Goal: Find specific page/section: Find specific page/section

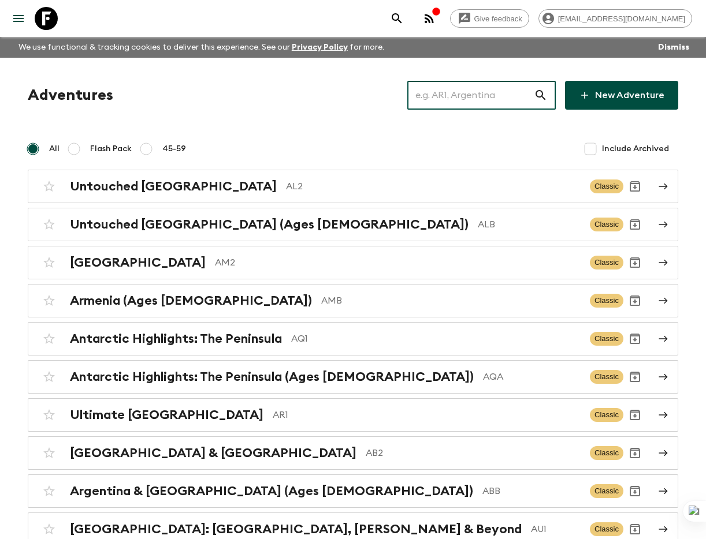
click at [481, 95] on input "text" at bounding box center [470, 95] width 126 height 32
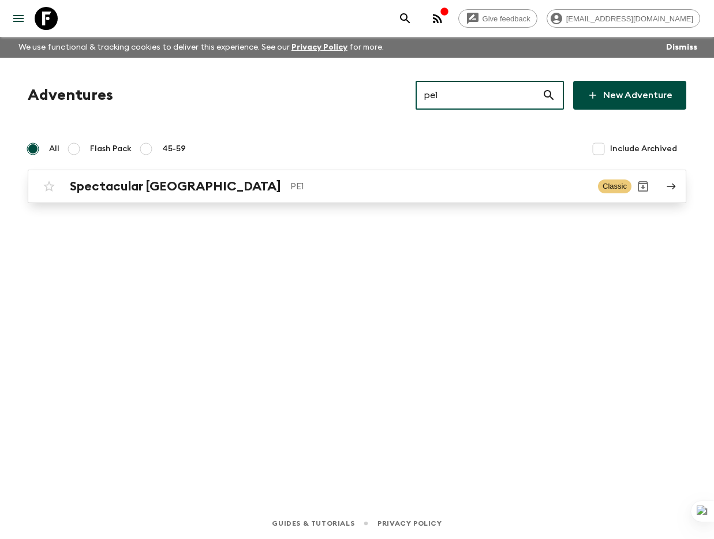
type input "pe1"
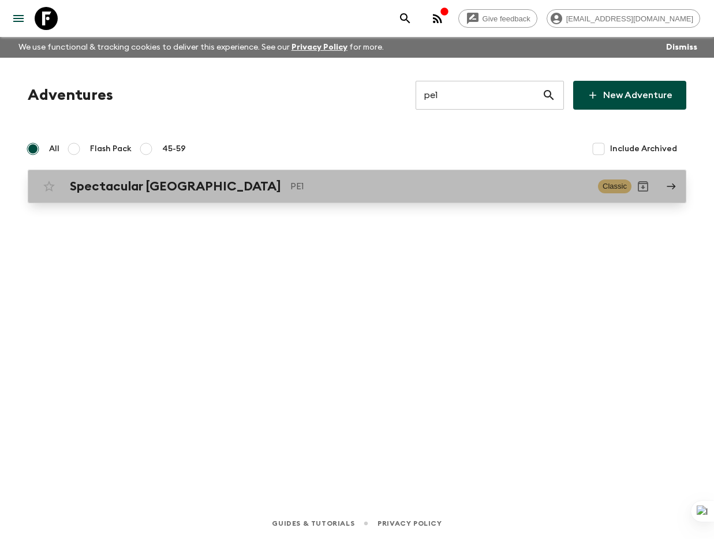
click at [390, 180] on p "PE1" at bounding box center [440, 187] width 299 height 14
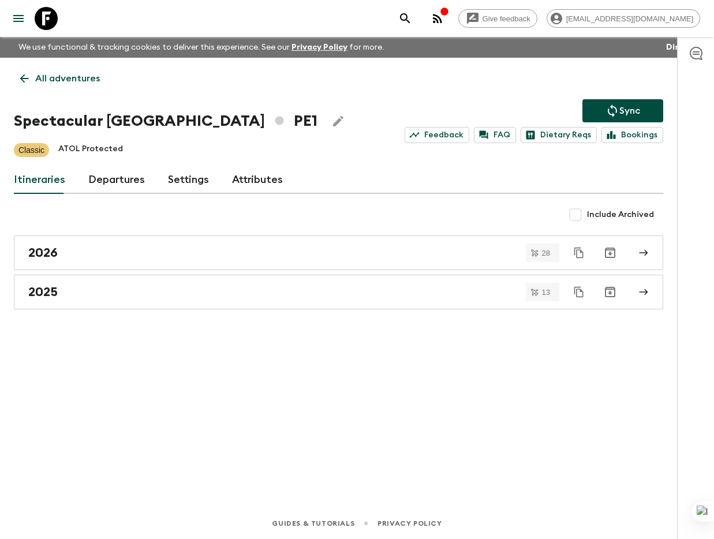
click at [124, 180] on link "Departures" at bounding box center [116, 180] width 57 height 28
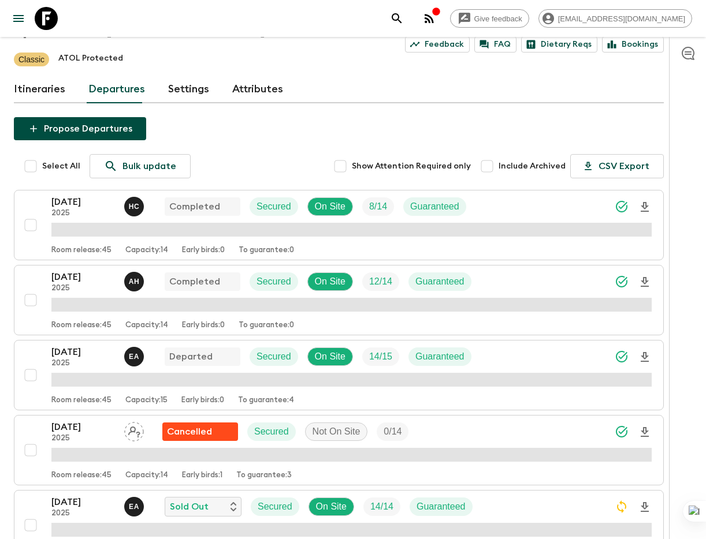
scroll to position [348, 0]
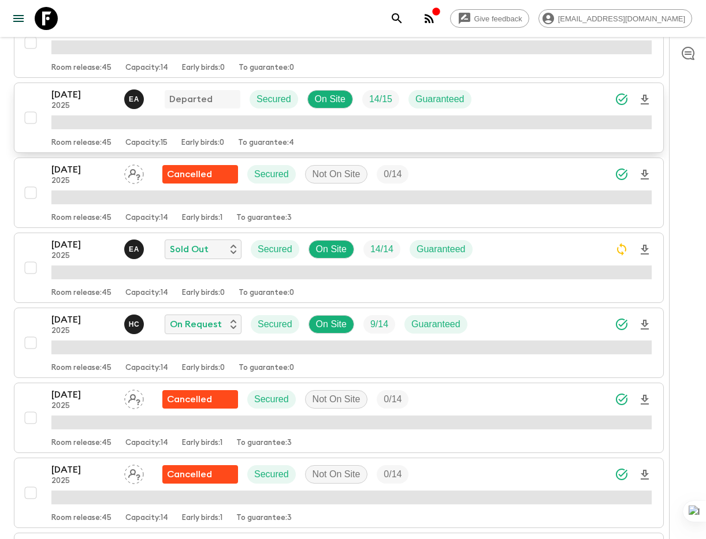
click at [515, 93] on div "[DATE] 2025 E A Departed Secured On Site 14 / 15 Guaranteed" at bounding box center [351, 99] width 600 height 23
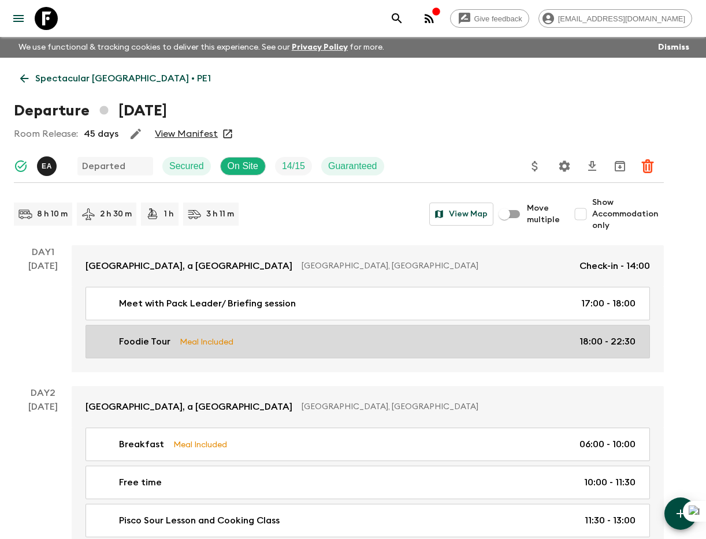
click at [288, 338] on div "Foodie Tour Meal Included 18:00 - 22:30" at bounding box center [365, 342] width 540 height 14
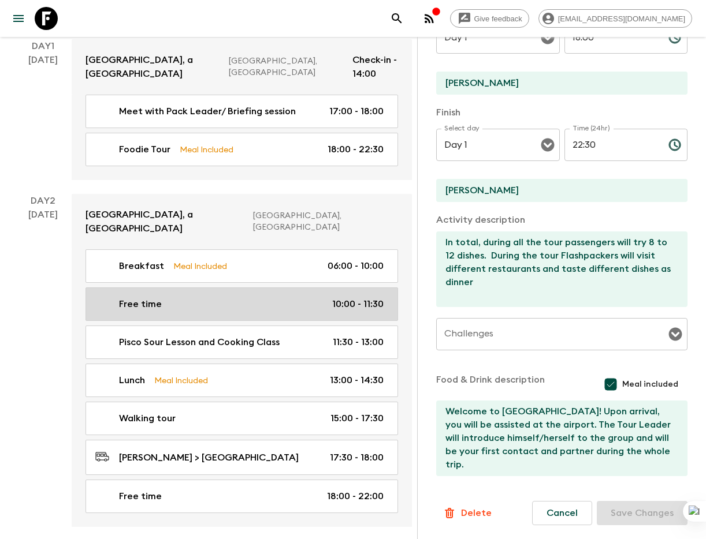
scroll to position [217, 0]
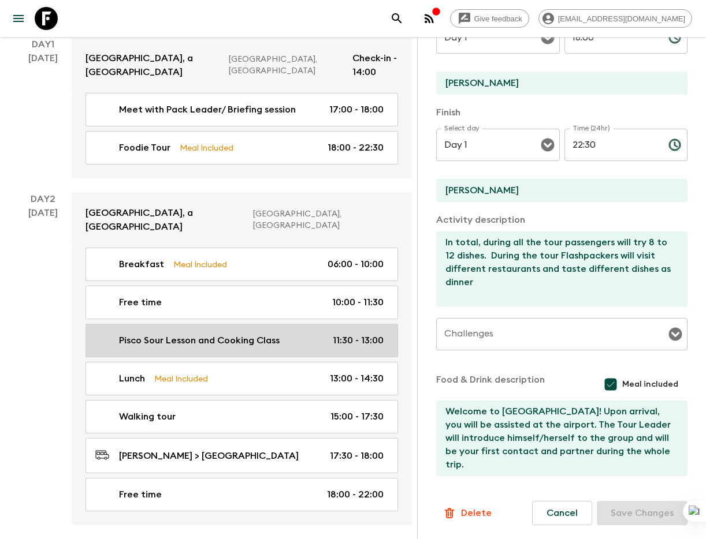
click at [295, 334] on div "Pisco Sour Lesson and Cooking Class 11:30 - 13:00" at bounding box center [239, 341] width 288 height 14
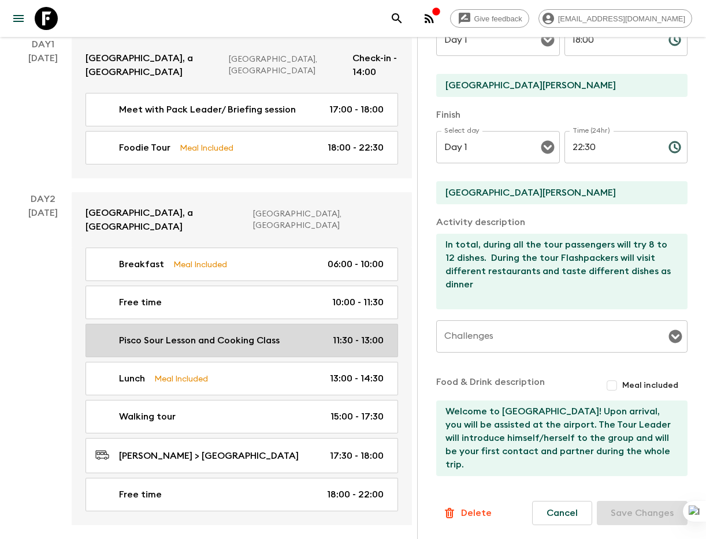
type input "Pisco Sour Lesson and Cooking Class"
type input "[GEOGRAPHIC_DATA][PERSON_NAME]"
type textarea "[DATE], we will head back to [GEOGRAPHIC_DATA] for an authentic Peruvian cookin…"
checkbox input "false"
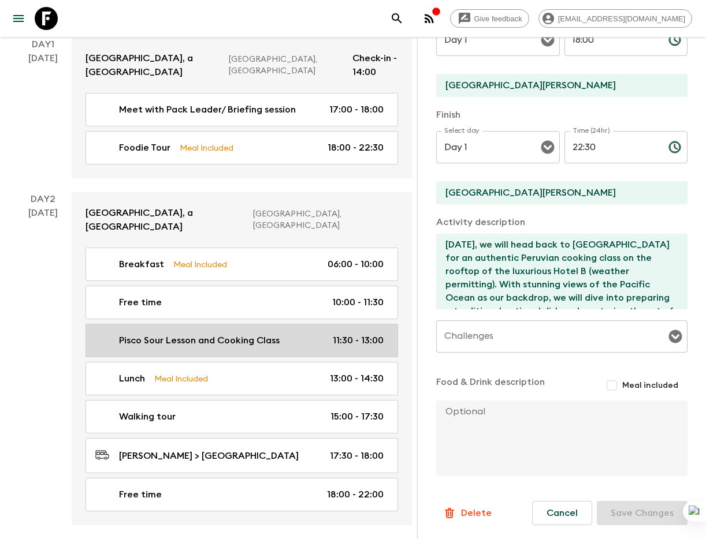
type input "Day 2"
type input "11:30"
type input "Day 2"
type input "13:00"
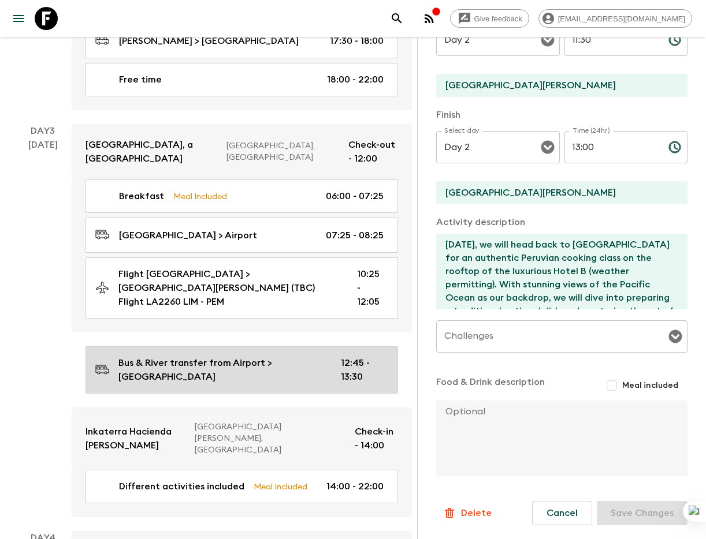
scroll to position [639, 0]
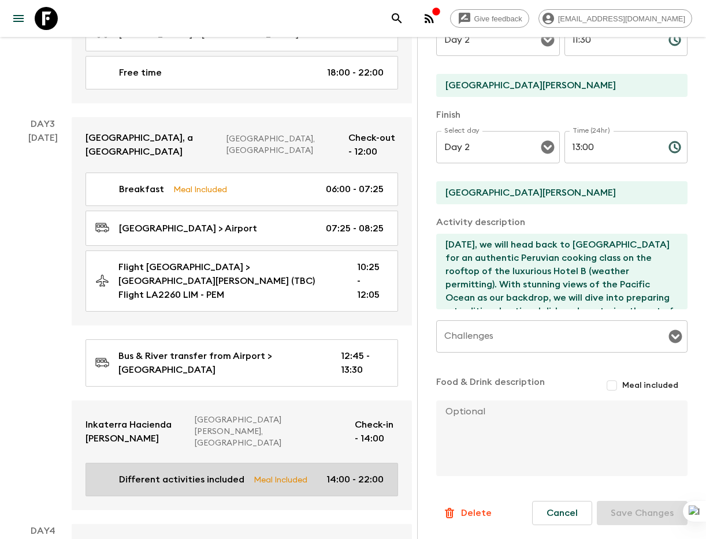
click at [235, 463] on link "Different activities included Meal Included 14:00 - 22:00" at bounding box center [241, 479] width 312 height 33
type input "Different activities included"
type input "Posada Amazonas"
type input "Hacienda [PERSON_NAME]"
type textarea "Lorem ipsumdo si Ametc adipis el Seddoe Temporinc. Utlab etdo Magnaa enimadmin …"
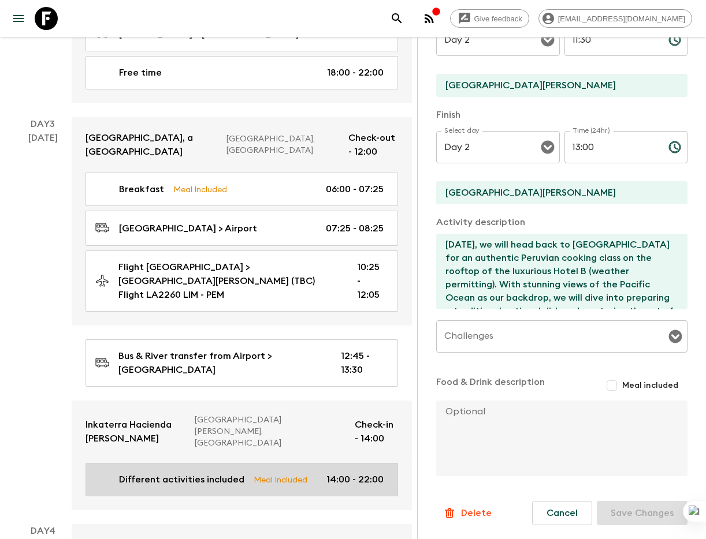
checkbox input "true"
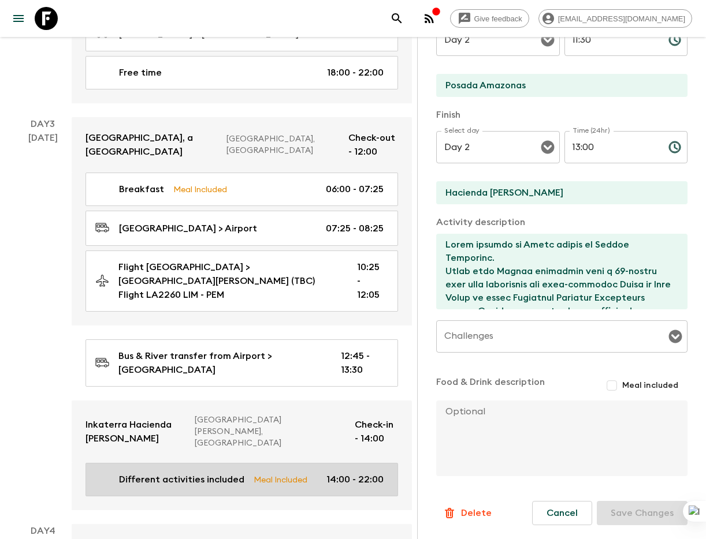
type input "Day 3"
type input "14:00"
type input "Day 3"
type input "22:00"
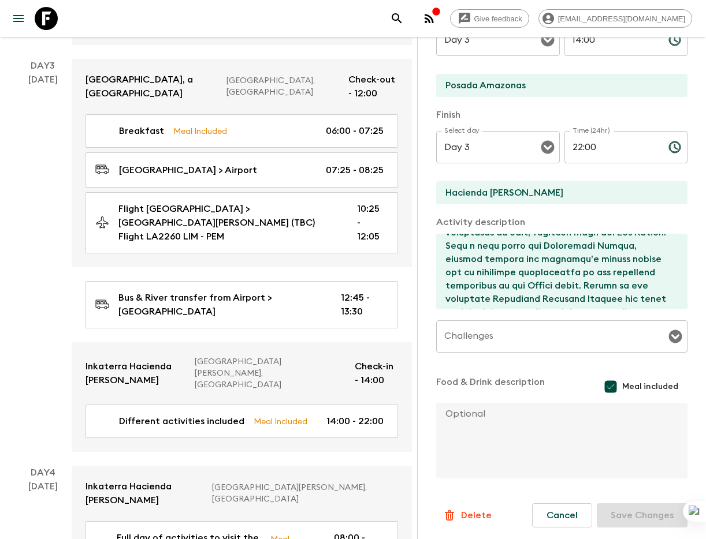
scroll to position [705, 0]
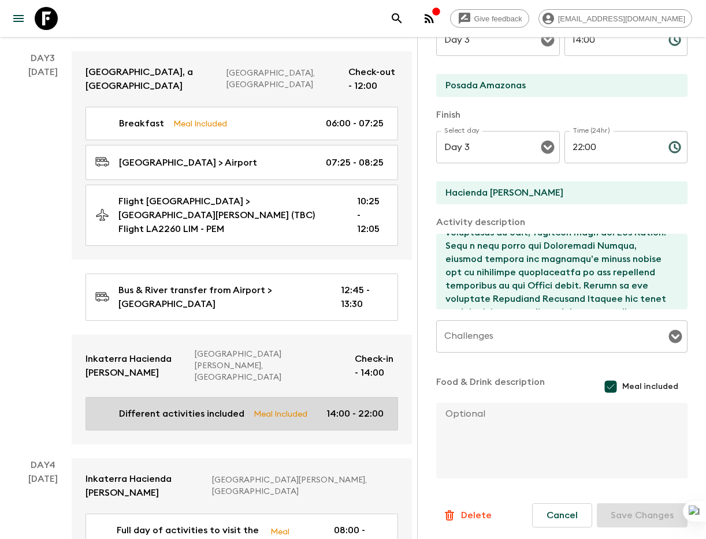
click at [242, 407] on div "Different activities included Meal Included 14:00 - 22:00" at bounding box center [239, 414] width 288 height 14
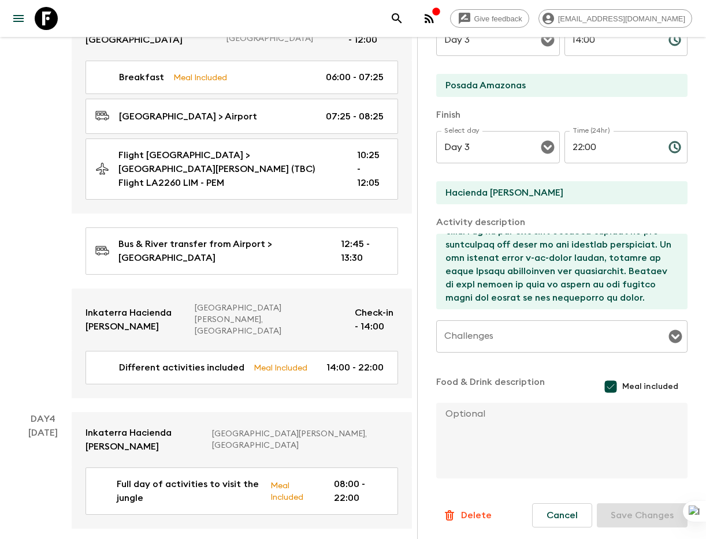
scroll to position [759, 0]
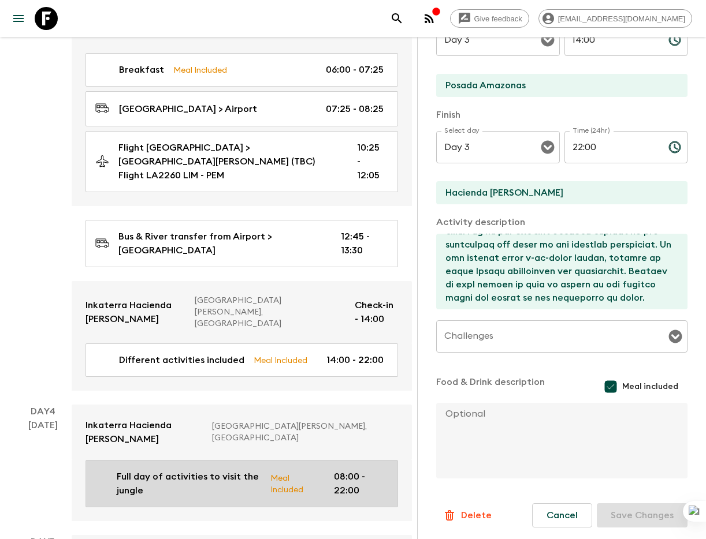
click at [300, 472] on p "Meal Included" at bounding box center [292, 484] width 45 height 24
type input "Full day of activities to visit the jungle"
type input "Hacienda [PERSON_NAME]"
type textarea "Loremipsum dolo si am con adipi elits, doei tempor incididun utlabo etdo 40:50.…"
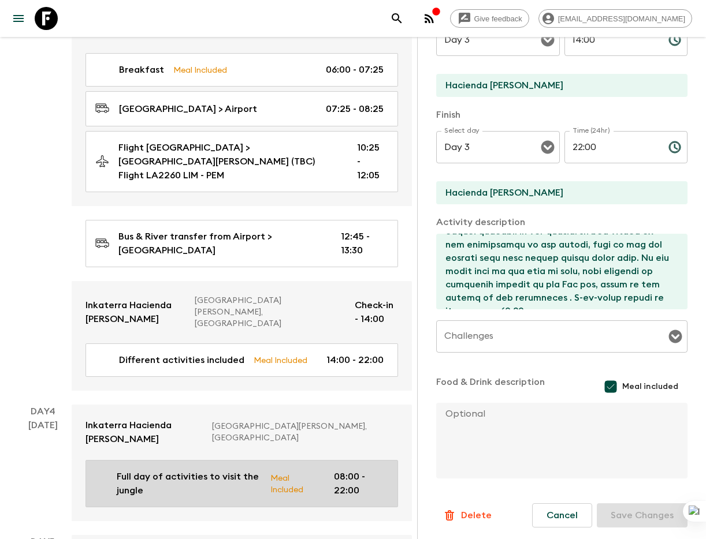
type input "Day 4"
type input "08:00"
type input "Day 4"
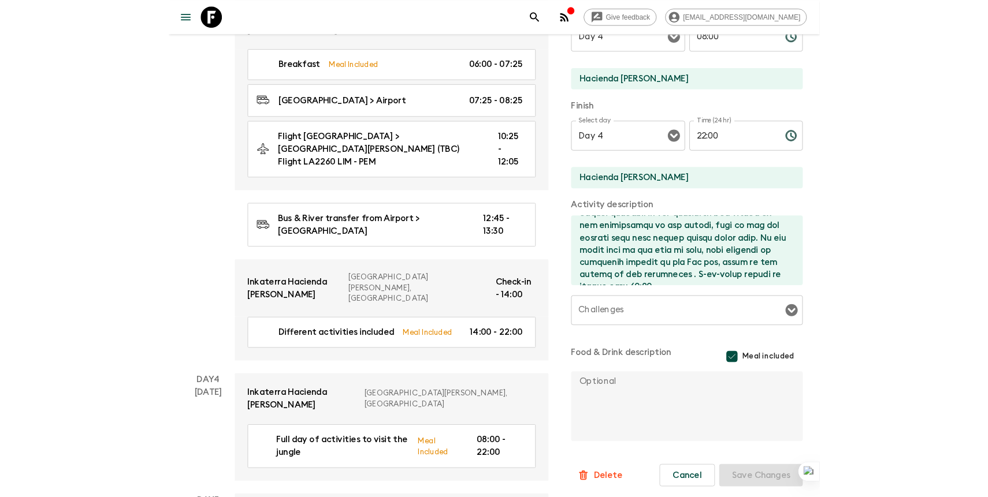
scroll to position [412, 0]
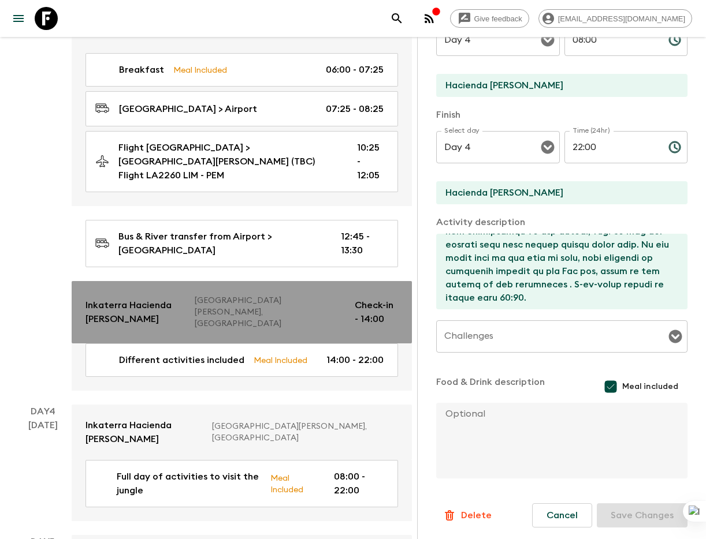
click at [147, 299] on p "Inkaterra Hacienda [PERSON_NAME]" at bounding box center [135, 313] width 100 height 28
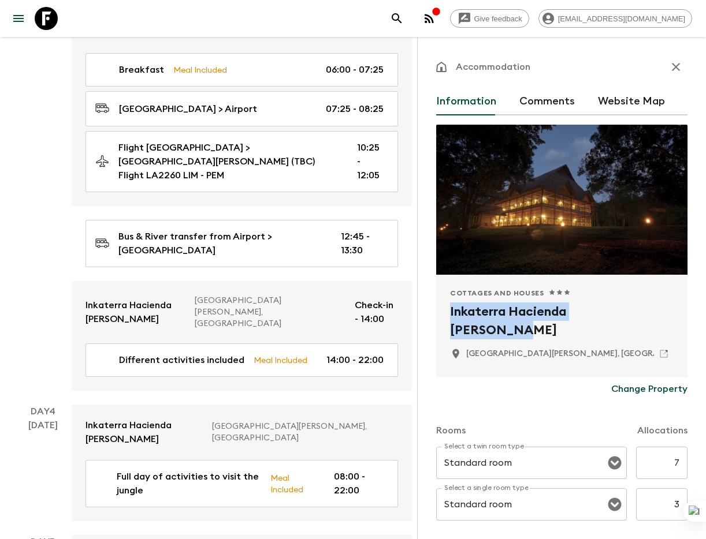
drag, startPoint x: 666, startPoint y: 307, endPoint x: 448, endPoint y: 309, distance: 217.7
click at [448, 309] on div "Cottages and Houses 1 Star 2 Stars 3 Stars 4 Stars 5 Stars Inkaterra Hacienda […" at bounding box center [561, 326] width 251 height 103
copy h2 "Inkaterra Hacienda [PERSON_NAME]"
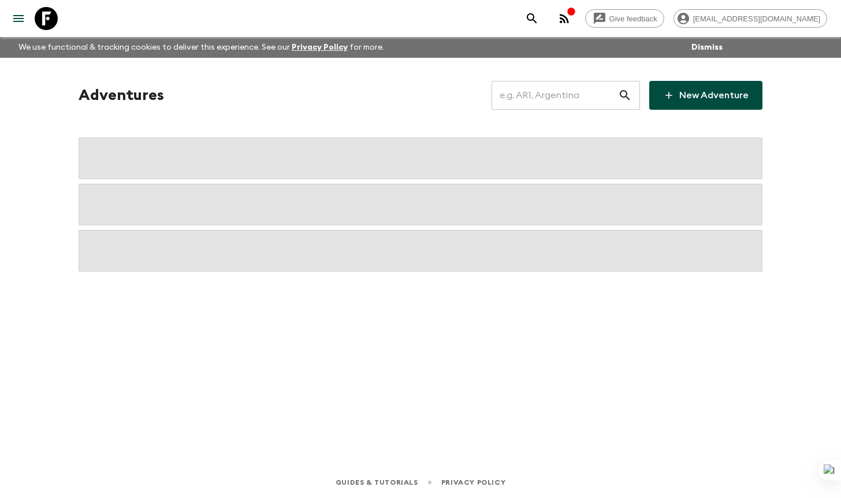
click at [563, 95] on input "text" at bounding box center [555, 95] width 126 height 32
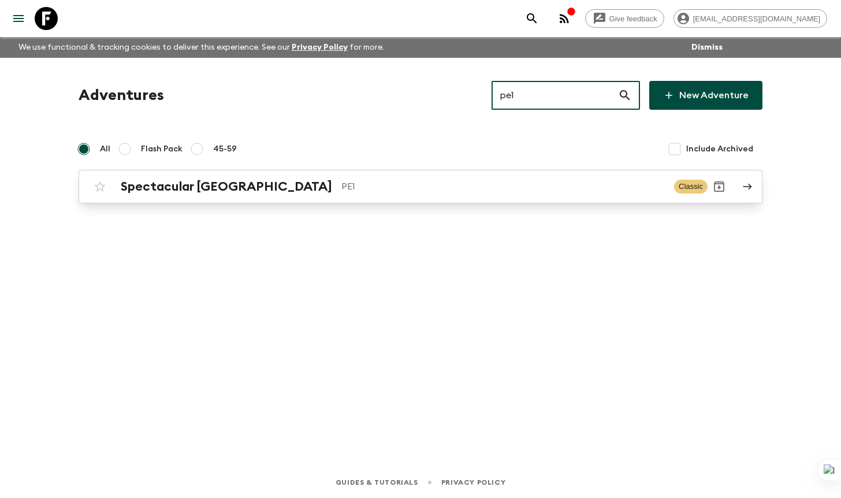
type input "pe1"
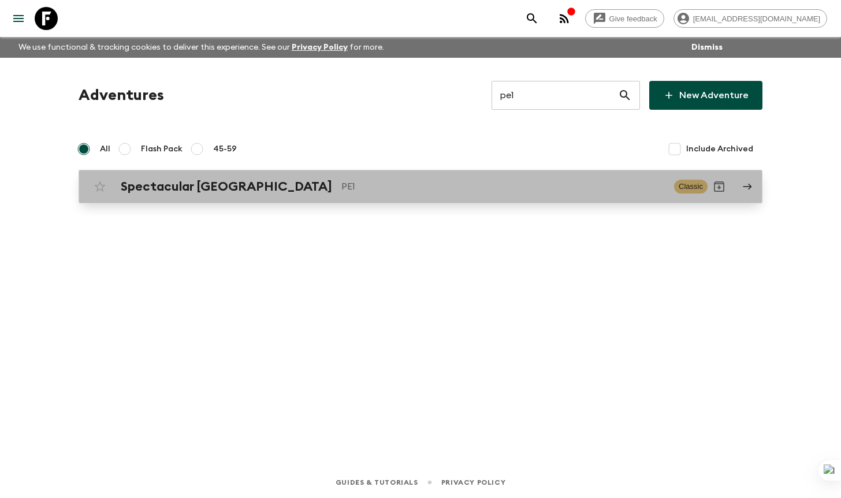
click at [419, 181] on p "PE1" at bounding box center [502, 187] width 323 height 14
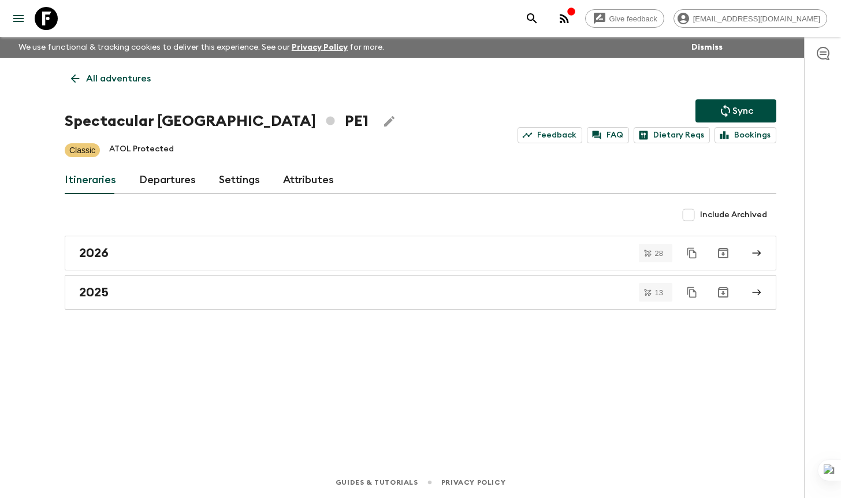
click at [183, 181] on link "Departures" at bounding box center [167, 180] width 57 height 28
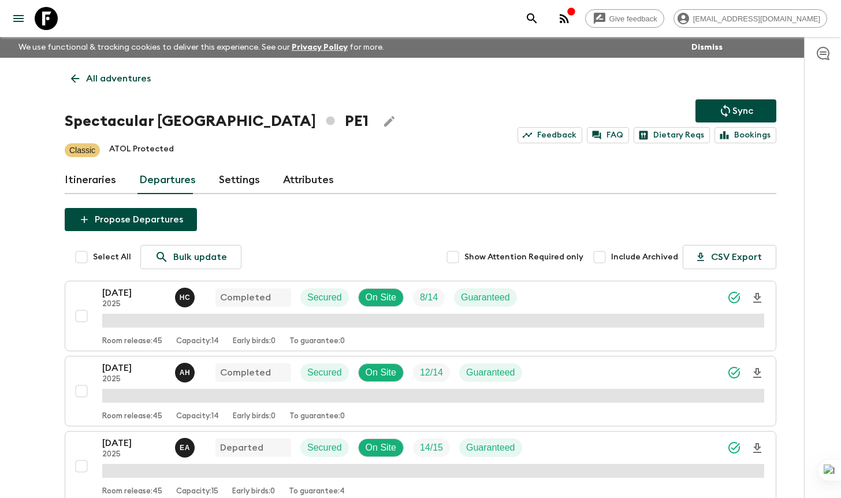
scroll to position [290, 0]
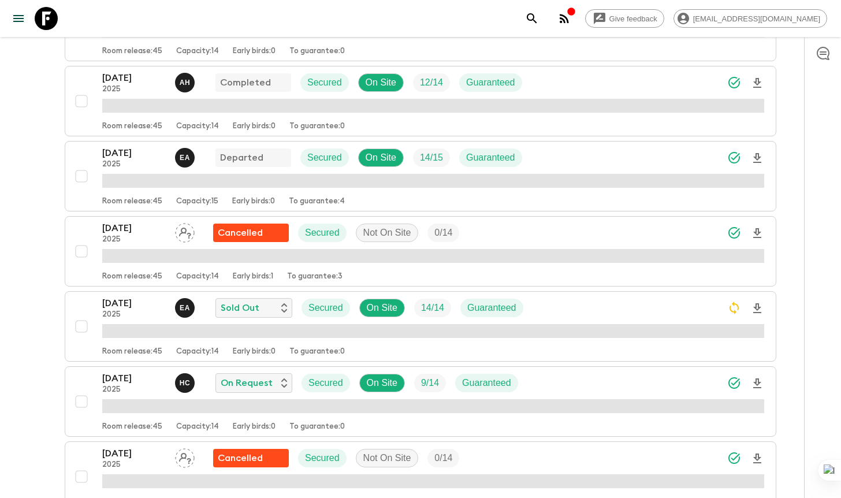
click at [142, 156] on p "[DATE]" at bounding box center [134, 153] width 64 height 14
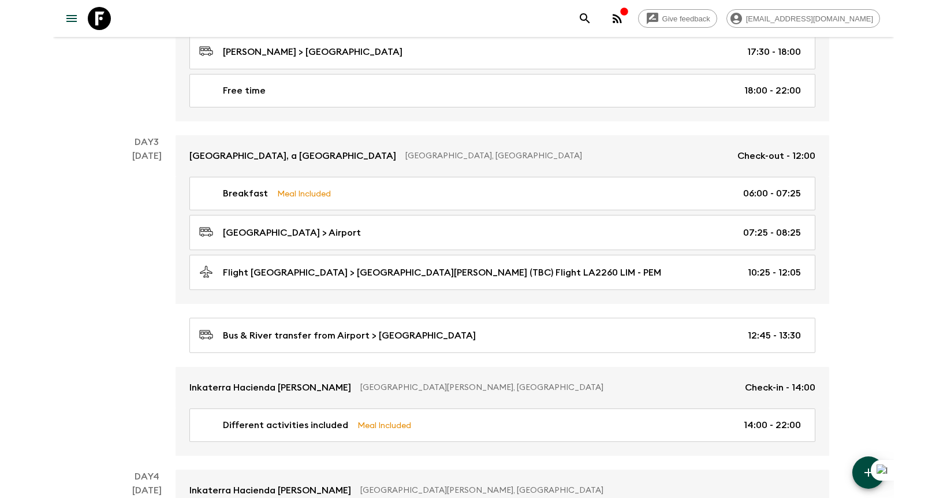
scroll to position [602, 0]
